Goal: Use online tool/utility: Utilize a website feature to perform a specific function

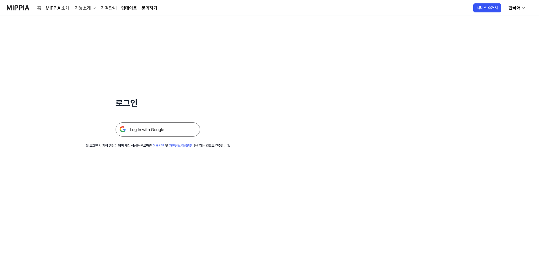
click at [168, 132] on img at bounding box center [158, 129] width 85 height 14
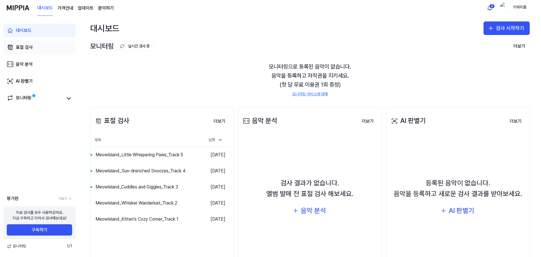
click at [28, 49] on div "표절 검사" at bounding box center [24, 47] width 17 height 7
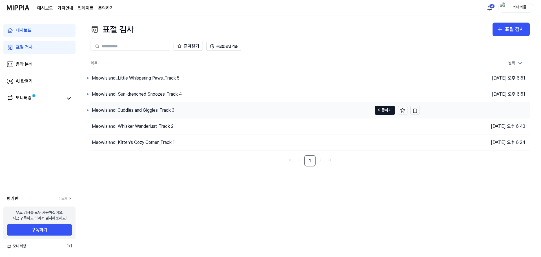
click at [158, 109] on div "MeowIsland_Cuddles and Giggles_Track 3" at bounding box center [133, 110] width 83 height 7
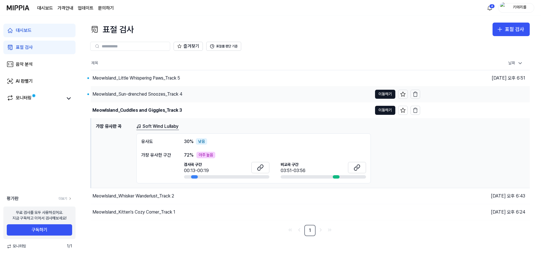
click at [157, 91] on div "MeowIsland_Sun-drenched Snoozes_Track 4" at bounding box center [137, 94] width 90 height 7
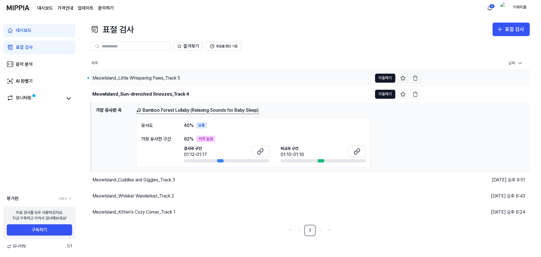
click at [156, 79] on div "MeowIsland_Little Whispering Paws_Track 5" at bounding box center [136, 78] width 88 height 7
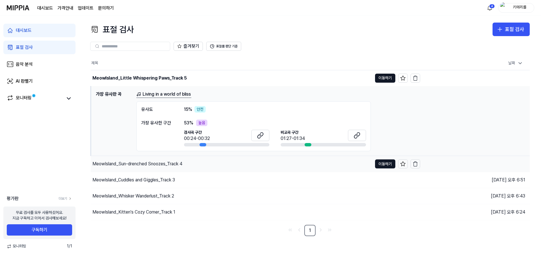
click at [157, 165] on div "MeowIsland_Sun-drenched Snoozes_Track 4" at bounding box center [137, 163] width 90 height 7
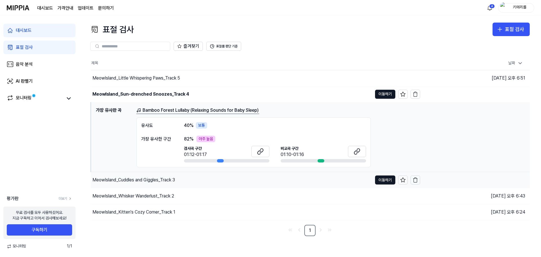
click at [167, 178] on div "MeowIsland_Cuddles and Giggles_Track 3" at bounding box center [133, 179] width 83 height 7
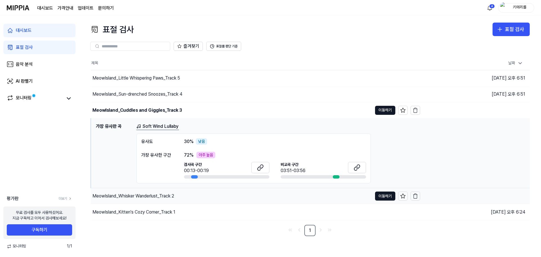
click at [166, 196] on div "MeowIsland_Whisker Wanderlust_Track 2" at bounding box center [133, 196] width 82 height 7
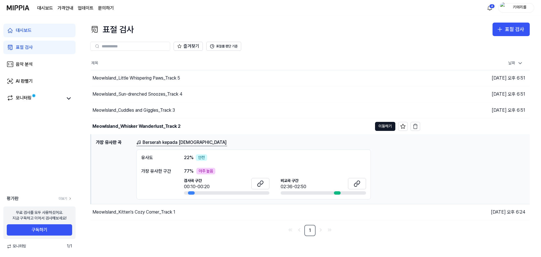
click at [164, 211] on div "MeowIsland_Kitten's Cozy Corner_Track 1" at bounding box center [133, 212] width 83 height 7
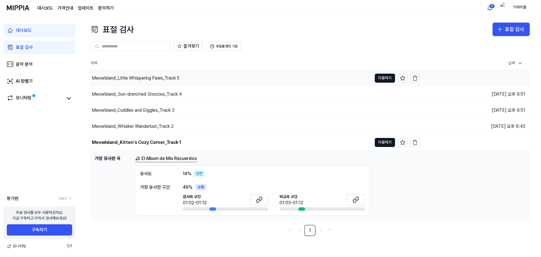
click at [152, 74] on div "MeowIsland_Little Whispering Paws_Track 5" at bounding box center [231, 78] width 282 height 16
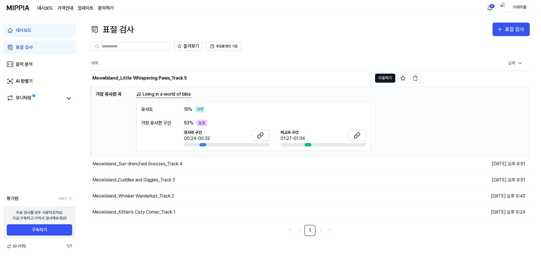
click at [150, 57] on th "제목" at bounding box center [255, 63] width 329 height 14
click at [282, 22] on div "표절 검사 표절 검사 표절 검사 음악 분석 AI 판별기 즐겨찾기 표절률 판단 기준 제목 날짜 MeowIsland_Little Whisperin…" at bounding box center [310, 136] width 462 height 241
drag, startPoint x: 337, startPoint y: 17, endPoint x: 308, endPoint y: 16, distance: 28.2
click at [337, 17] on div "표절 검사 표절 검사 표절 검사 음악 분석 AI 판별기 즐겨찾기 표절률 판단 기준 제목 날짜 MeowIsland_Little Whisperin…" at bounding box center [310, 136] width 462 height 241
click at [278, 24] on div "표절 검사 표절 검사" at bounding box center [310, 30] width 440 height 14
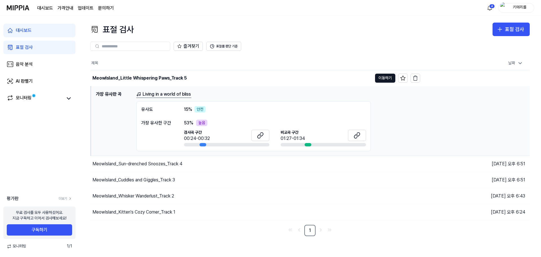
click at [275, 38] on div "즐겨찾기 표절률 판단 기준" at bounding box center [310, 46] width 440 height 20
click at [274, 21] on div "표절 검사 표절 검사 표절 검사 음악 분석 AI 판별기 즐겨찾기 표절률 판단 기준 제목 날짜 MeowIsland_Little Whisperin…" at bounding box center [310, 136] width 462 height 241
click at [334, 25] on div "표절 검사 표절 검사" at bounding box center [310, 30] width 440 height 14
